Goal: Task Accomplishment & Management: Complete application form

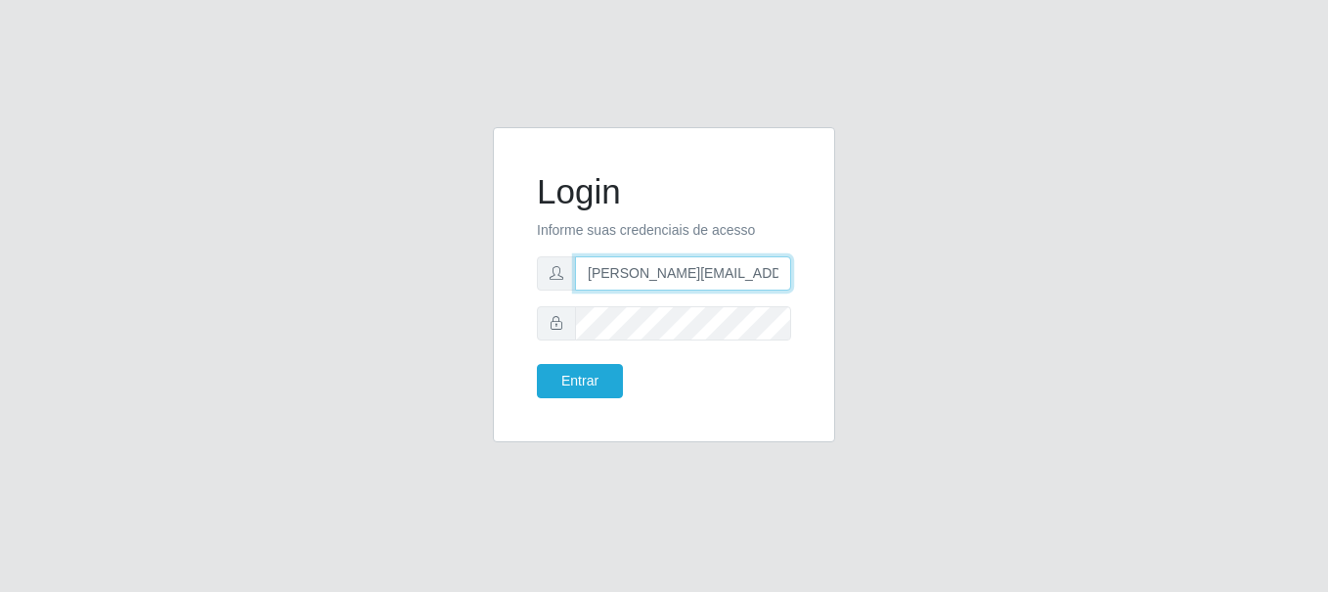
type input "[PERSON_NAME][EMAIL_ADDRESS][PERSON_NAME][DOMAIN_NAME]"
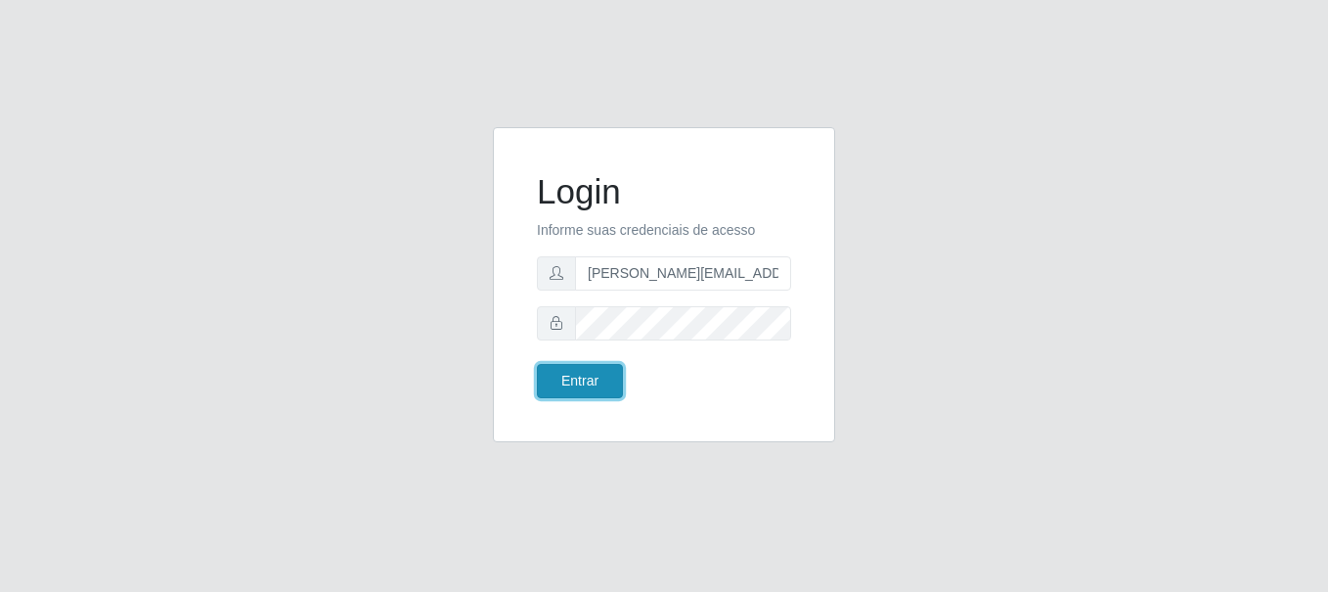
click at [579, 380] on button "Entrar" at bounding box center [580, 381] width 86 height 34
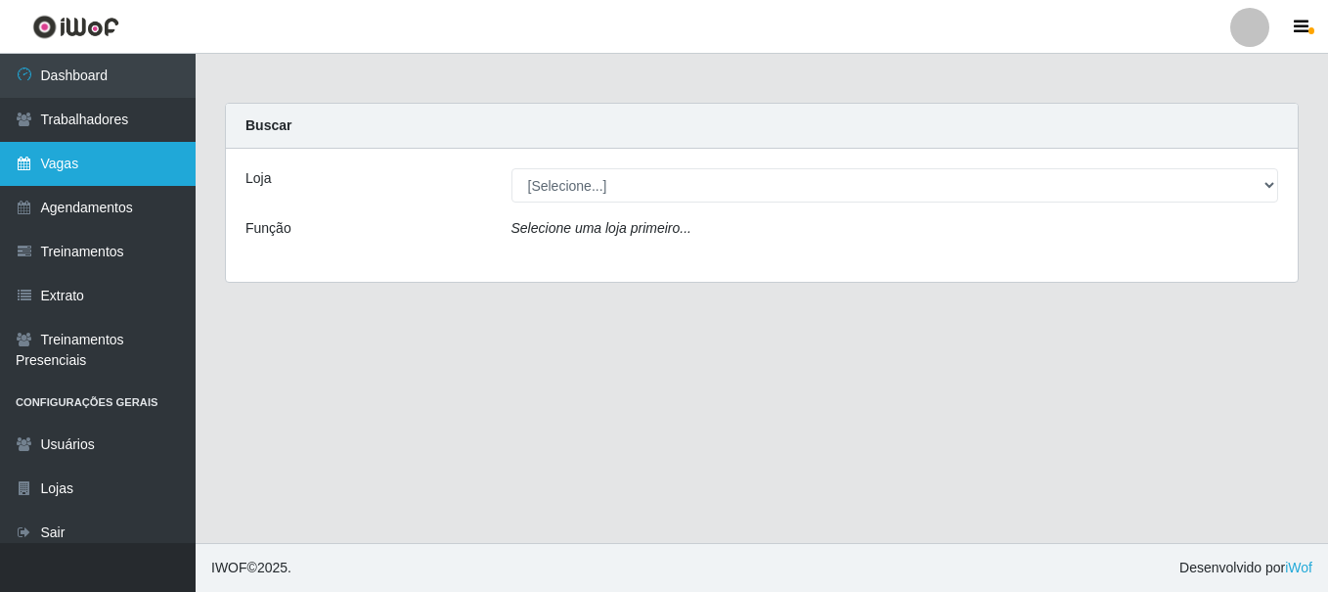
click at [98, 163] on link "Vagas" at bounding box center [98, 164] width 196 height 44
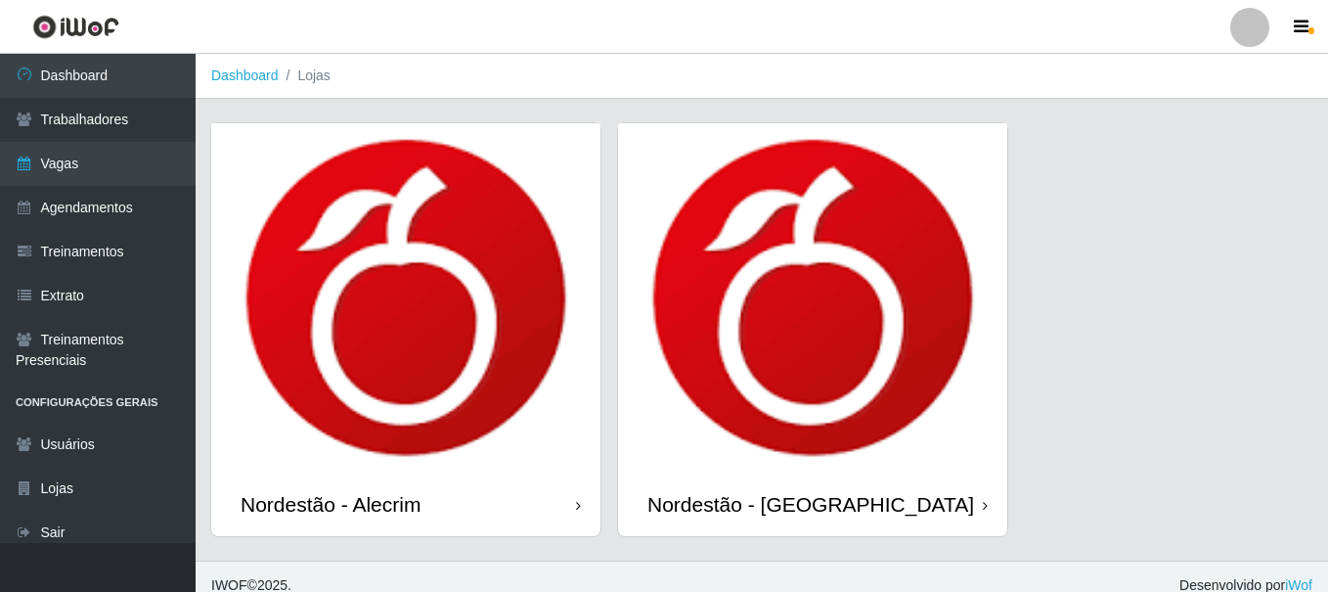
click at [334, 492] on div "Nordestão - Alecrim" at bounding box center [331, 504] width 180 height 24
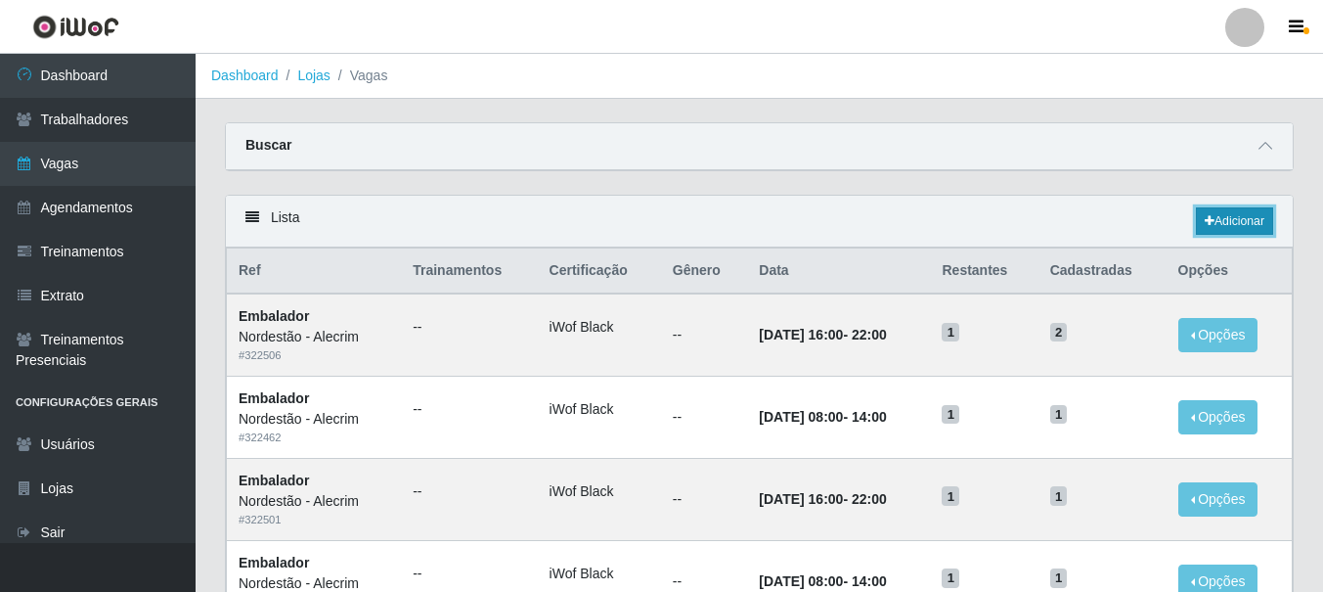
click at [1232, 222] on link "Adicionar" at bounding box center [1234, 220] width 77 height 27
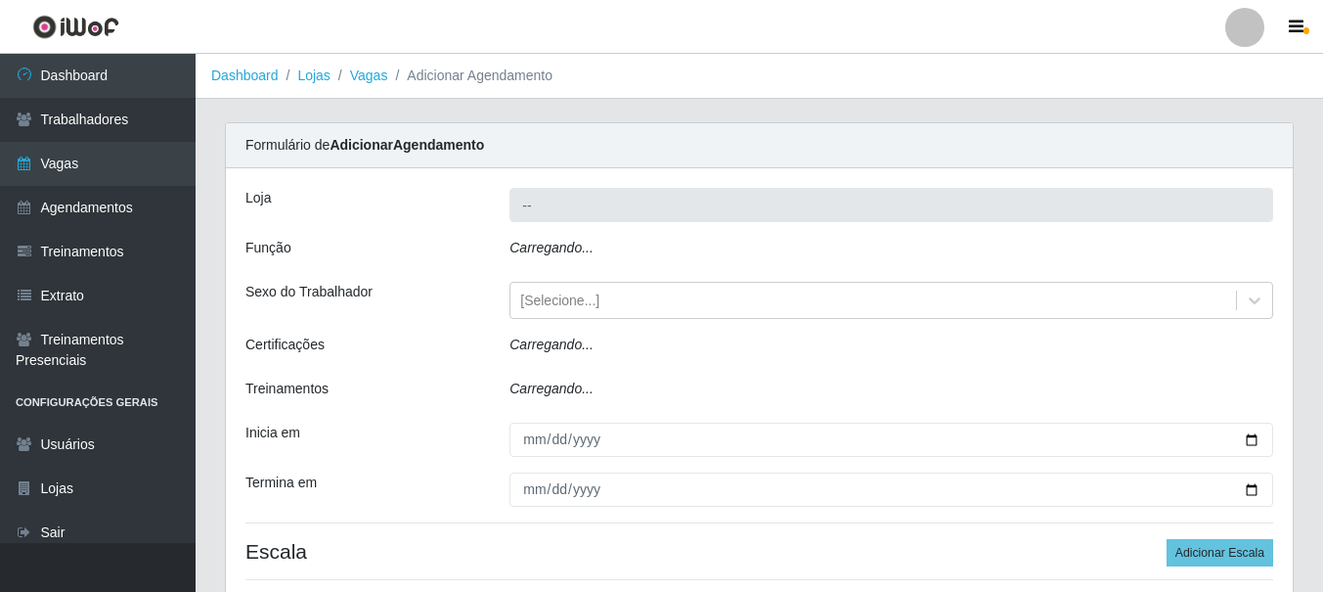
type input "Nordestão - Alecrim"
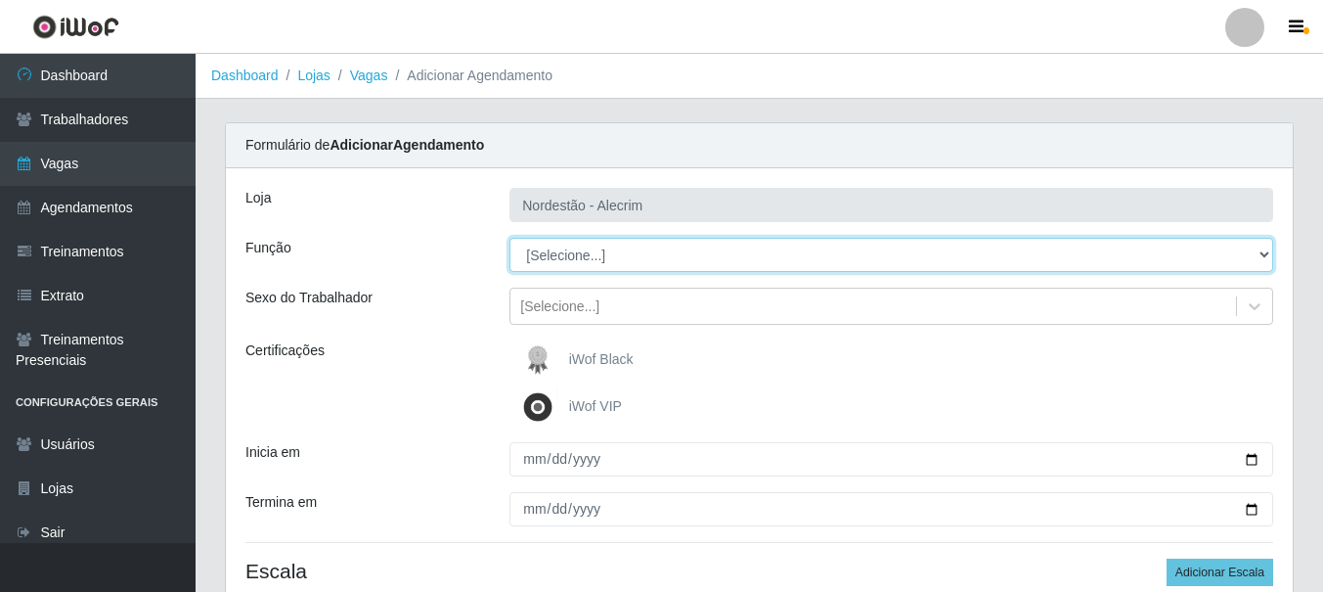
click at [524, 254] on select "[Selecione...] Embalador Embalador + Embalador ++" at bounding box center [891, 255] width 764 height 34
select select "1"
click at [509, 238] on select "[Selecione...] Embalador Embalador + Embalador ++" at bounding box center [891, 255] width 764 height 34
